Goal: Browse casually

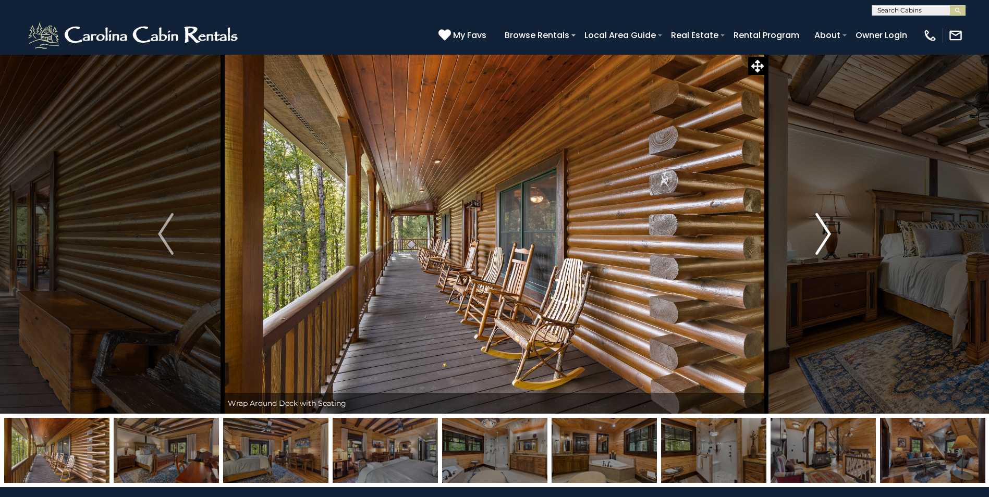
click at [830, 238] on img "Next" at bounding box center [823, 234] width 16 height 42
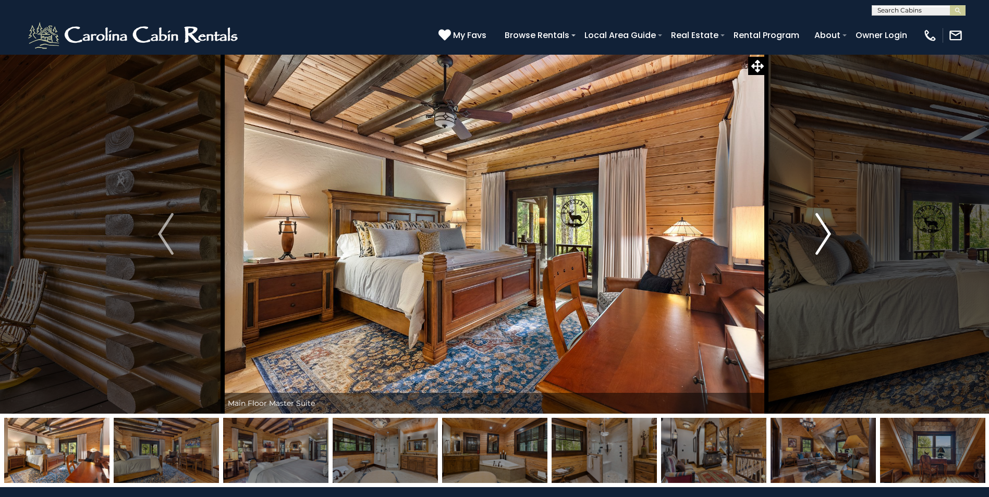
click at [829, 228] on img "Next" at bounding box center [823, 234] width 16 height 42
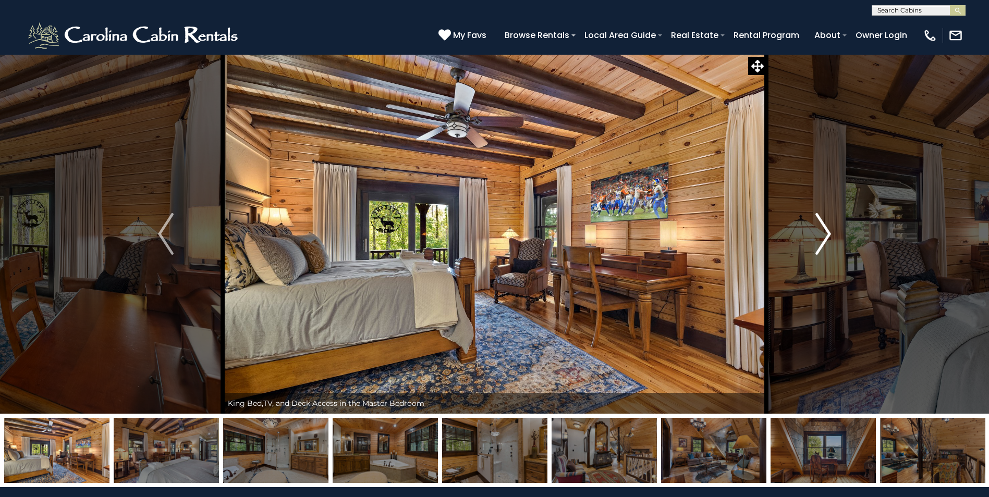
click at [829, 228] on img "Next" at bounding box center [823, 234] width 16 height 42
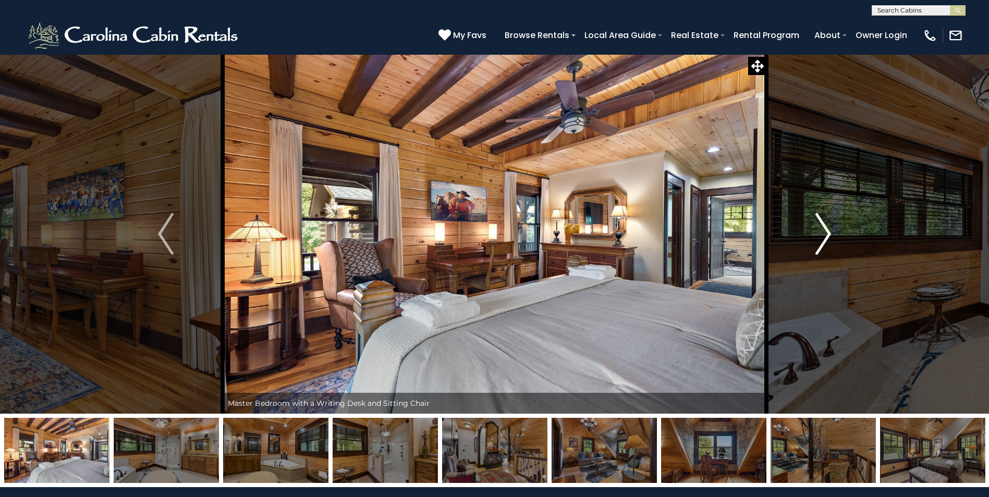
click at [829, 228] on img "Next" at bounding box center [823, 234] width 16 height 42
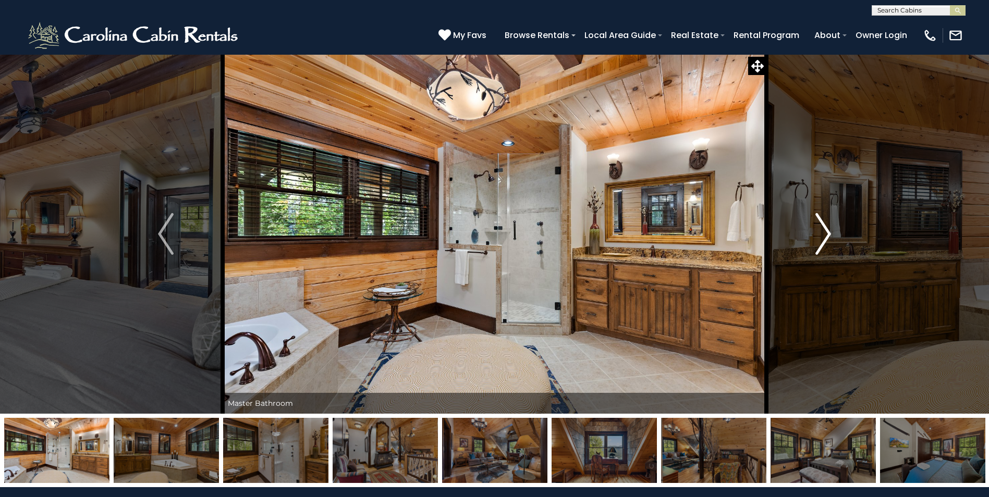
click at [822, 238] on img "Next" at bounding box center [823, 234] width 16 height 42
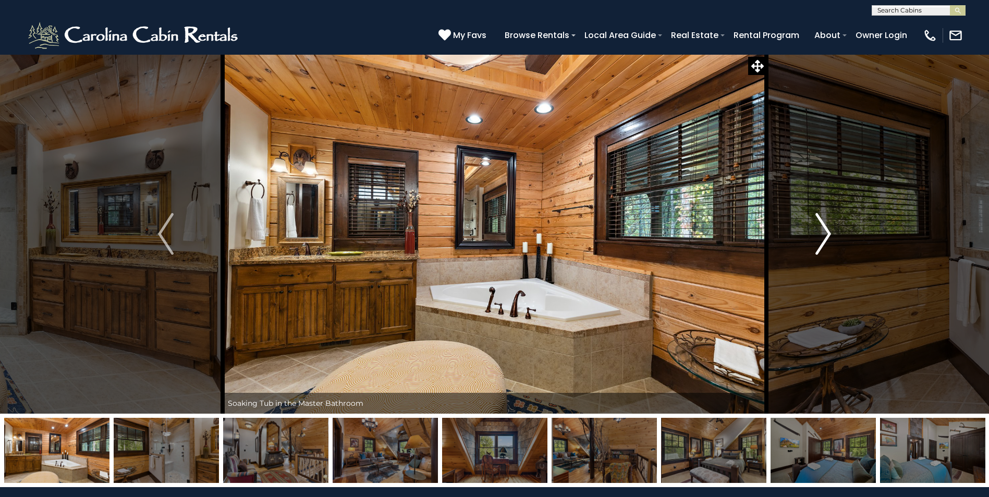
click at [820, 228] on img "Next" at bounding box center [823, 234] width 16 height 42
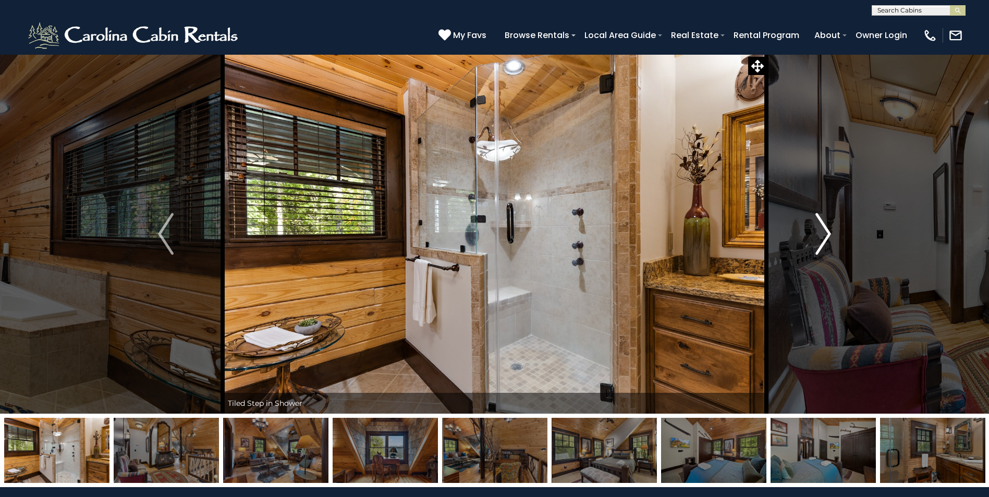
click at [820, 228] on img "Next" at bounding box center [823, 234] width 16 height 42
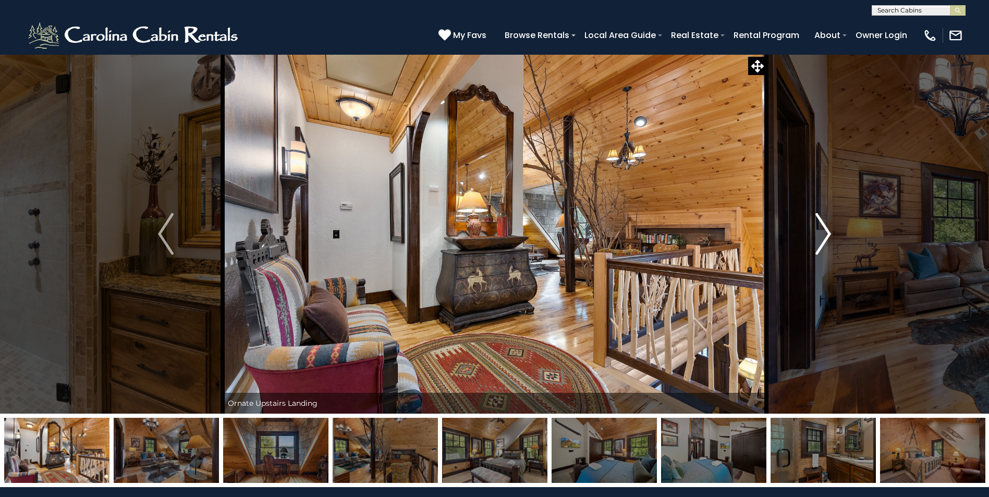
click at [820, 228] on img "Next" at bounding box center [823, 234] width 16 height 42
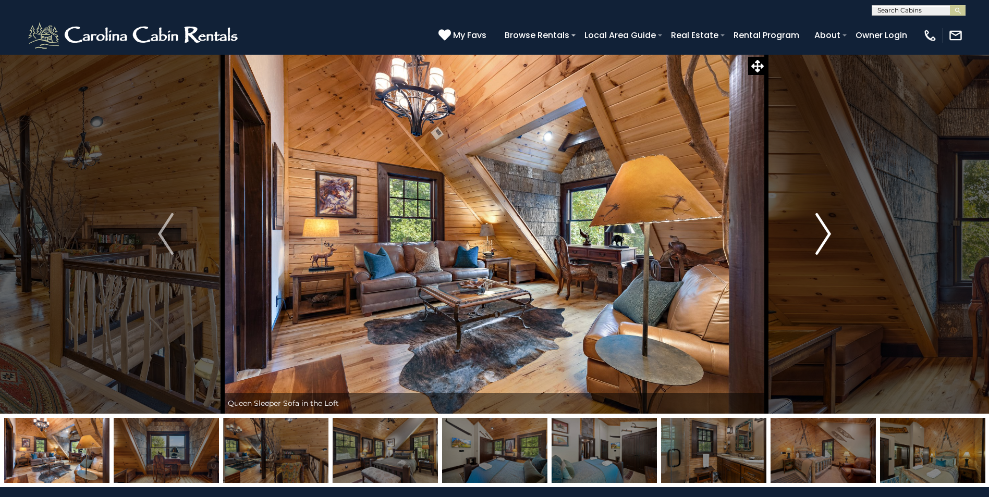
click at [822, 236] on img "Next" at bounding box center [823, 234] width 16 height 42
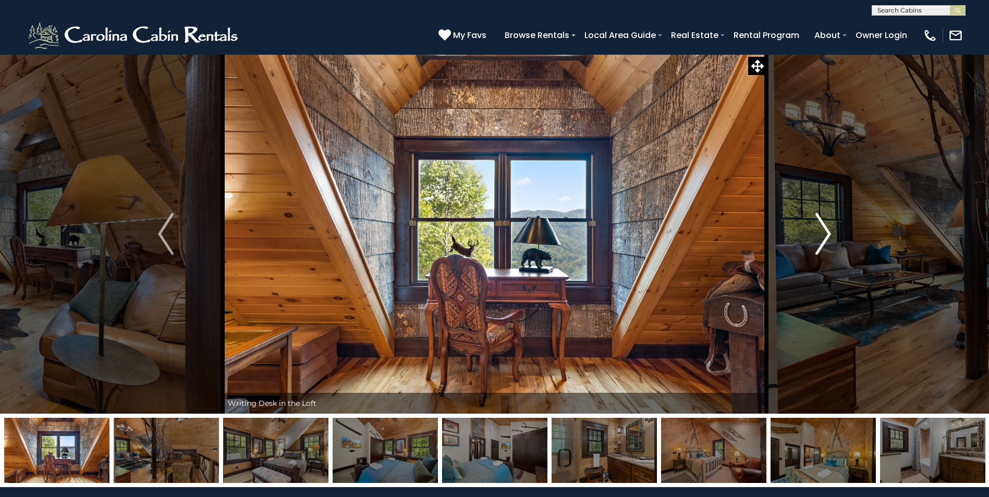
click at [822, 236] on img "Next" at bounding box center [823, 234] width 16 height 42
